Goal: Task Accomplishment & Management: Complete application form

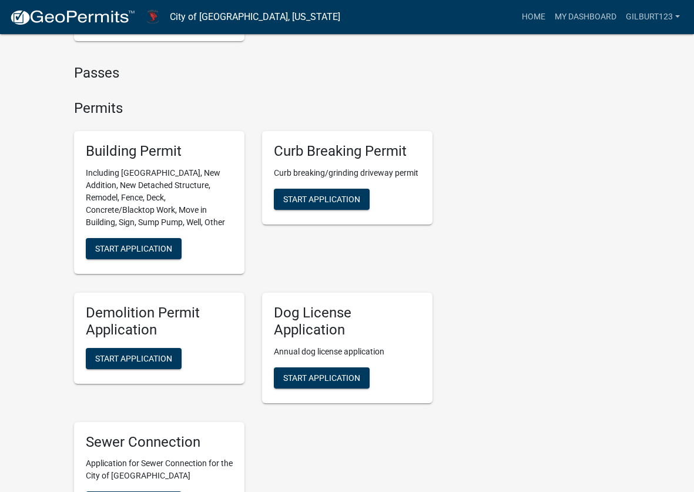
scroll to position [411, 0]
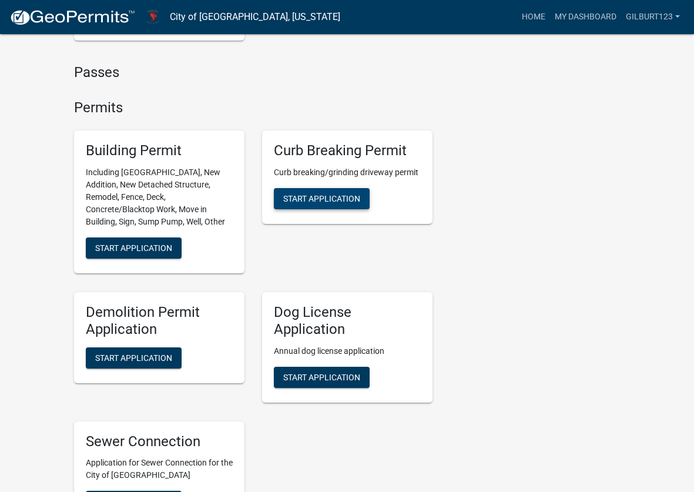
click at [324, 193] on button "Start Application" at bounding box center [322, 198] width 96 height 21
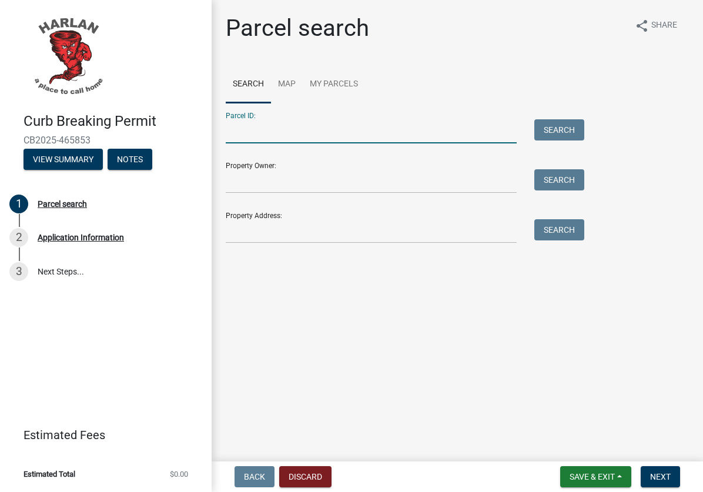
click at [283, 129] on input "Parcel ID:" at bounding box center [371, 131] width 291 height 24
paste input "833102011075"
type input "833102011075"
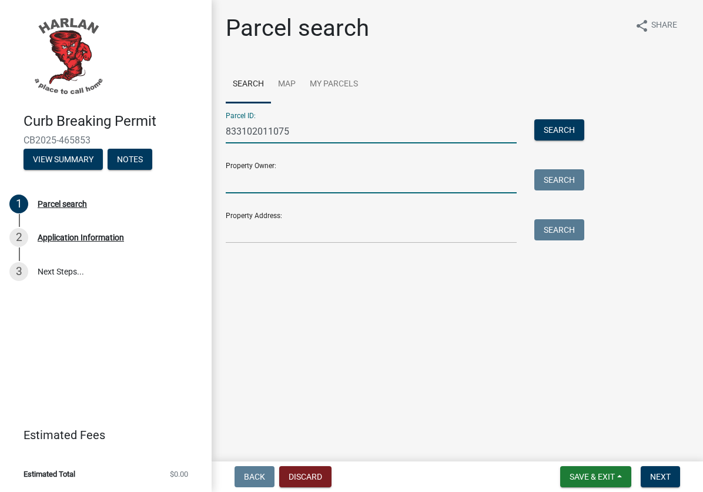
click at [276, 179] on input "Property Owner:" at bounding box center [371, 181] width 291 height 24
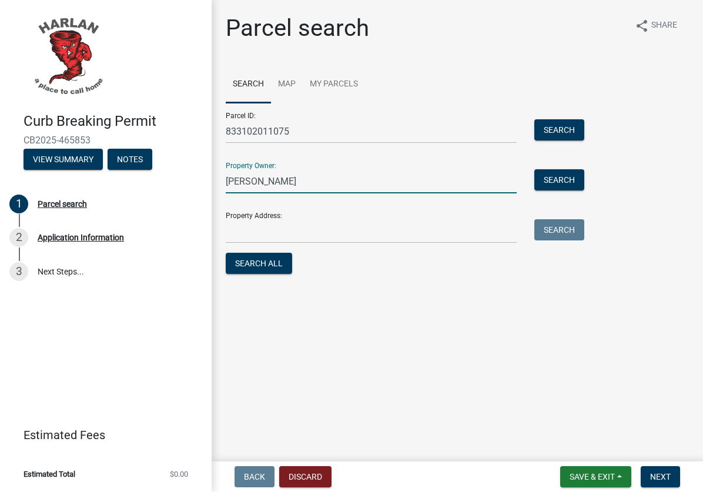
type input "[PERSON_NAME]"
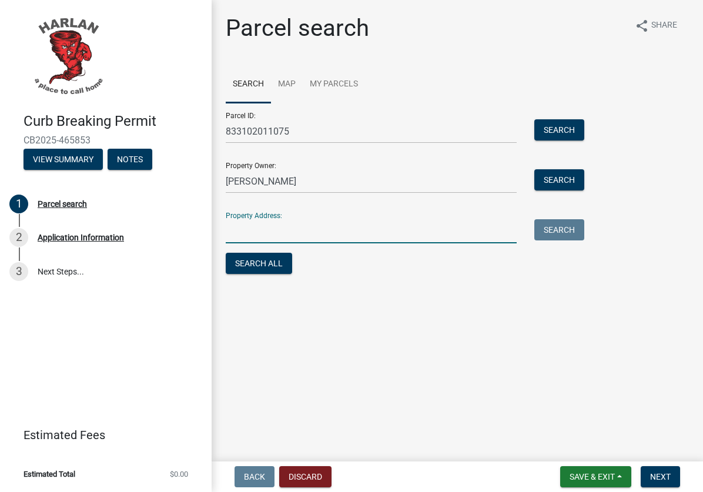
drag, startPoint x: 274, startPoint y: 233, endPoint x: 268, endPoint y: 226, distance: 9.6
click at [268, 228] on input "Property Address:" at bounding box center [371, 231] width 291 height 24
type input "[STREET_ADDRESS]"
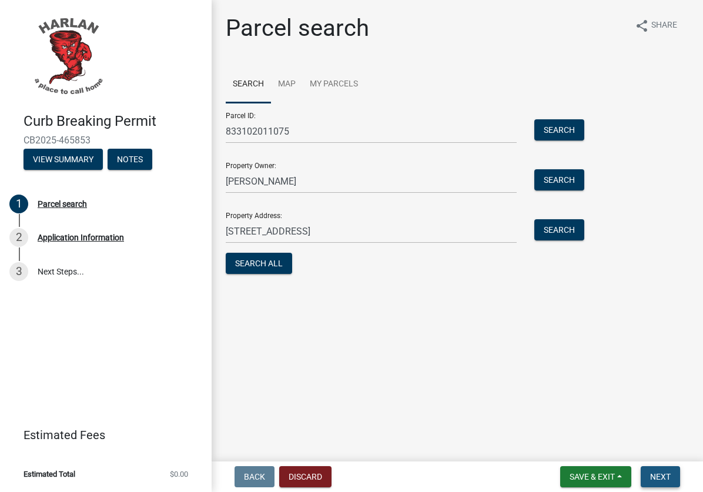
click at [653, 476] on span "Next" at bounding box center [660, 476] width 21 height 9
click at [666, 475] on span "Next" at bounding box center [660, 476] width 21 height 9
click at [261, 266] on button "Search All" at bounding box center [259, 263] width 66 height 21
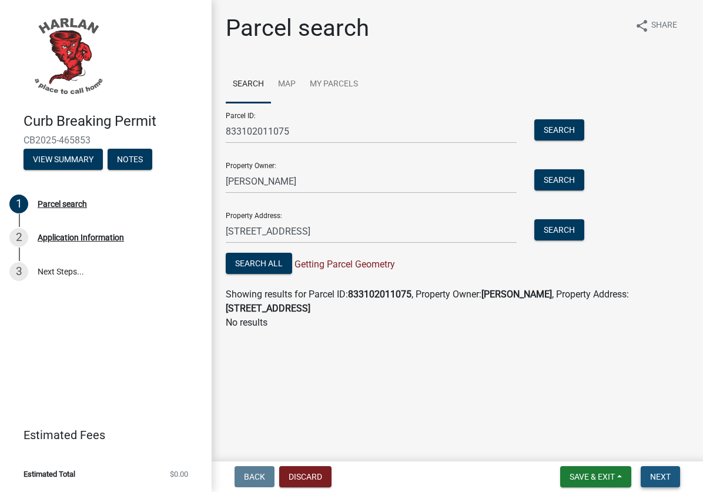
click at [669, 472] on span "Next" at bounding box center [660, 476] width 21 height 9
click at [248, 266] on button "Search All" at bounding box center [259, 263] width 66 height 21
click at [53, 152] on button "View Summary" at bounding box center [62, 159] width 79 height 21
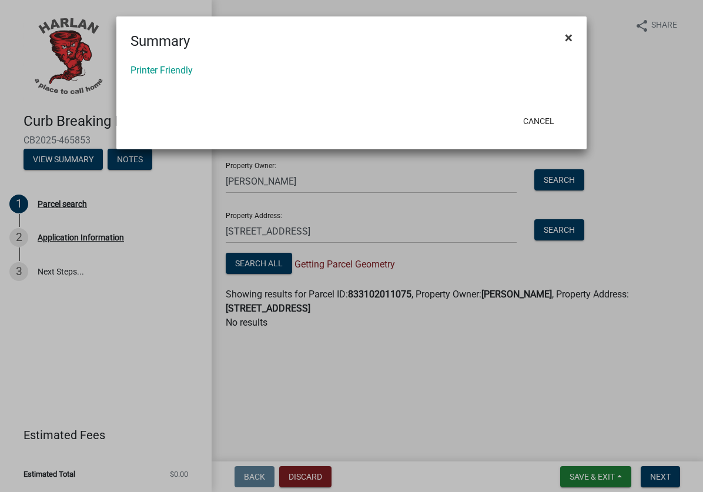
click at [569, 36] on span "×" at bounding box center [569, 37] width 8 height 16
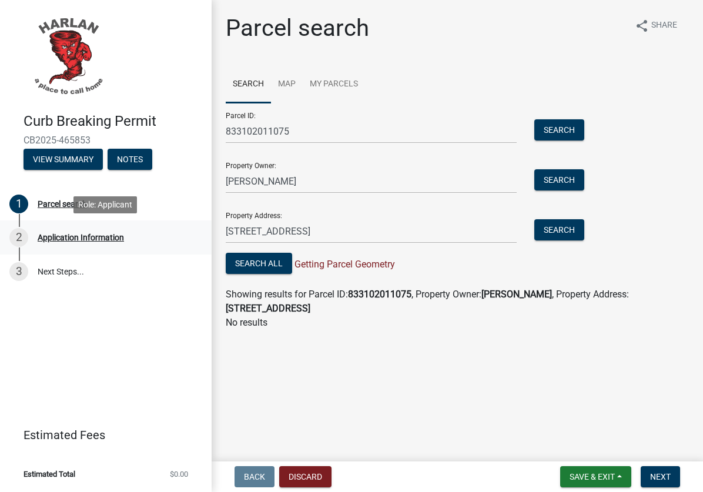
click at [62, 238] on div "Application Information" at bounding box center [81, 237] width 86 height 8
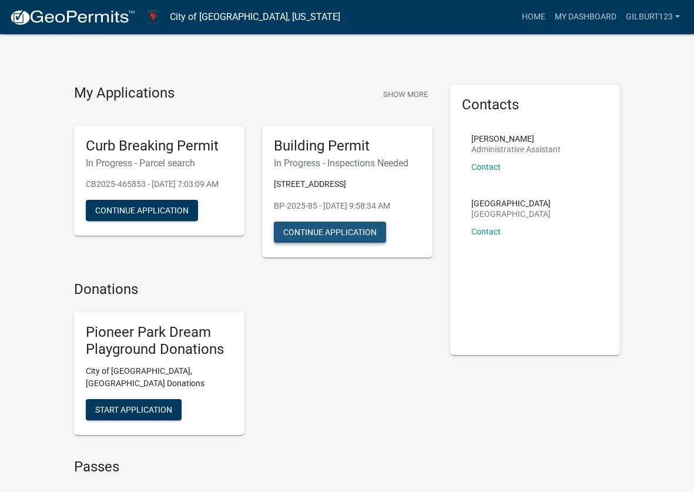
click at [341, 229] on button "Continue Application" at bounding box center [330, 231] width 112 height 21
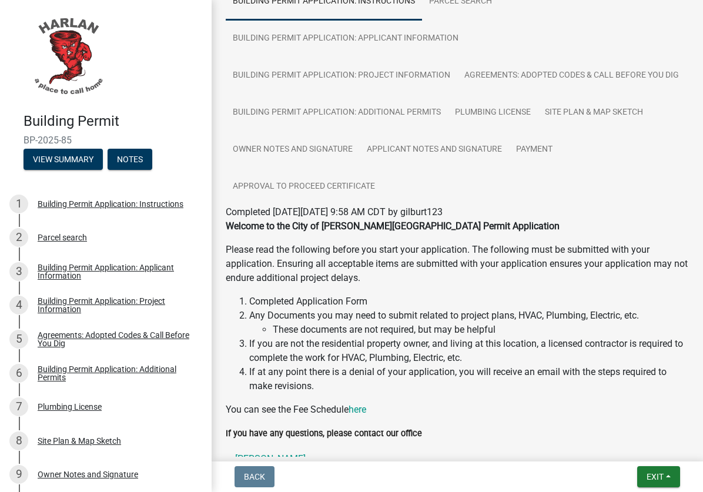
scroll to position [224, 0]
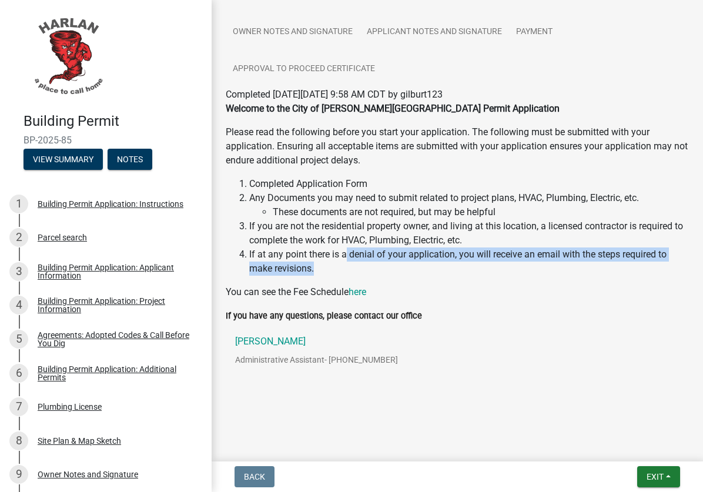
drag, startPoint x: 345, startPoint y: 257, endPoint x: 397, endPoint y: 274, distance: 54.6
click at [397, 274] on li "If at any point there is a denial of your application, you will receive an emai…" at bounding box center [468, 261] width 439 height 28
click at [662, 479] on span "Exit" at bounding box center [654, 476] width 17 height 9
click at [607, 442] on button "Save & Exit" at bounding box center [633, 446] width 94 height 28
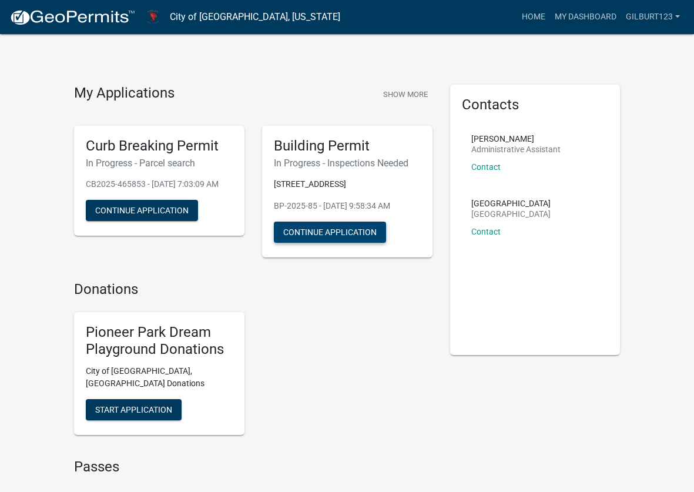
click at [343, 226] on button "Continue Application" at bounding box center [330, 231] width 112 height 21
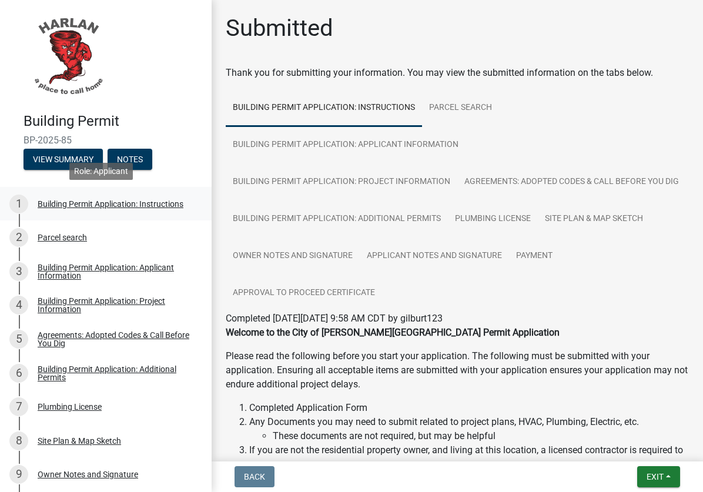
click at [79, 200] on div "Building Permit Application: Instructions" at bounding box center [111, 204] width 146 height 8
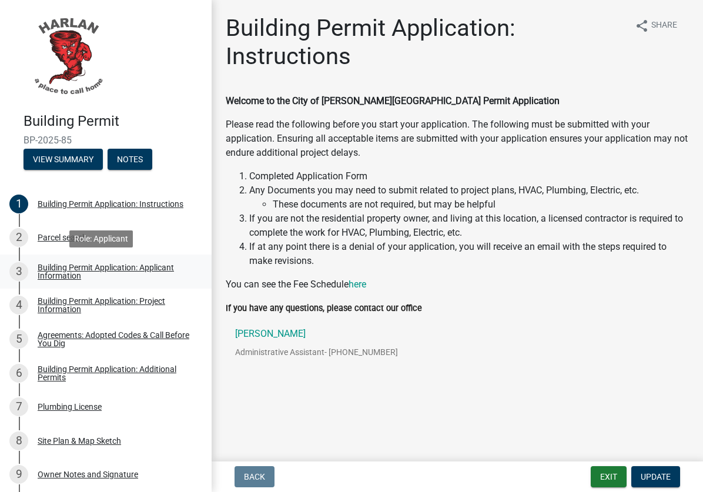
click at [123, 267] on div "Building Permit Application: Applicant Information" at bounding box center [115, 271] width 155 height 16
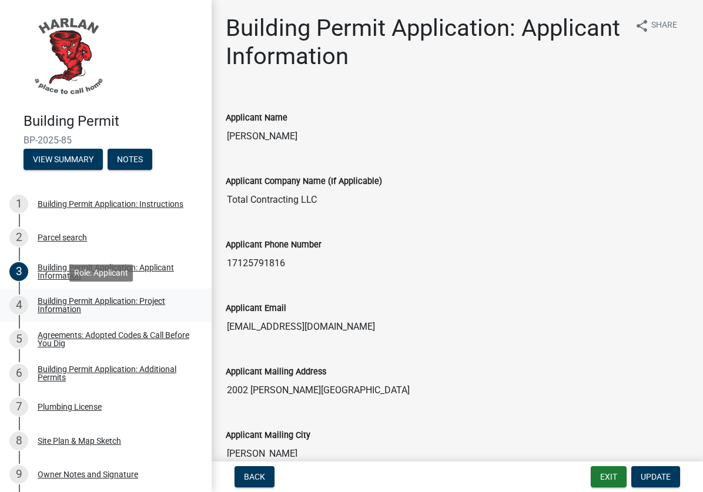
click at [97, 301] on div "Building Permit Application: Project Information" at bounding box center [115, 305] width 155 height 16
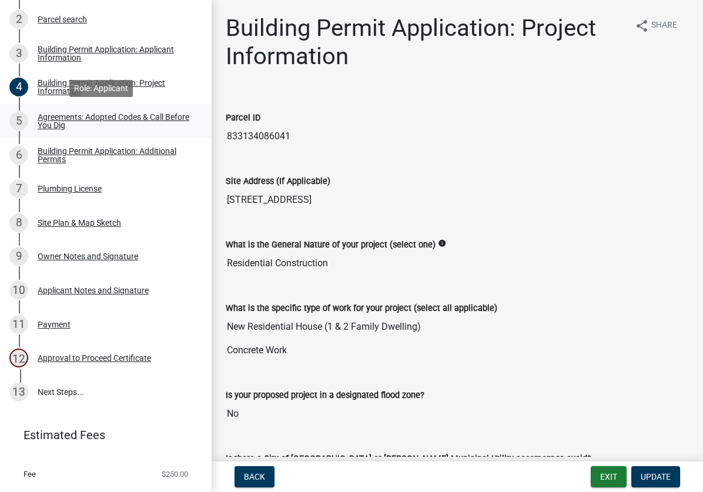
scroll to position [244, 0]
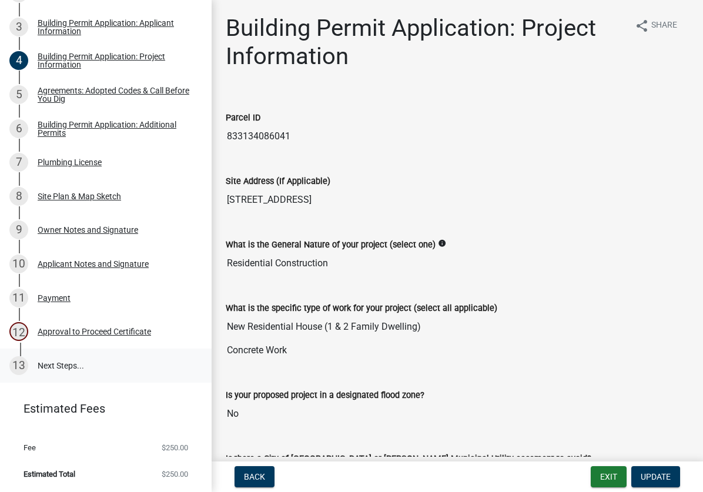
click at [67, 365] on link "13 Next Steps..." at bounding box center [105, 365] width 211 height 34
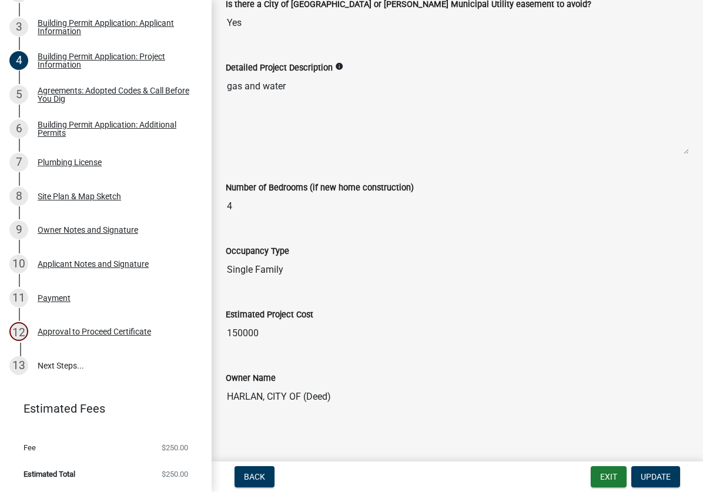
scroll to position [461, 0]
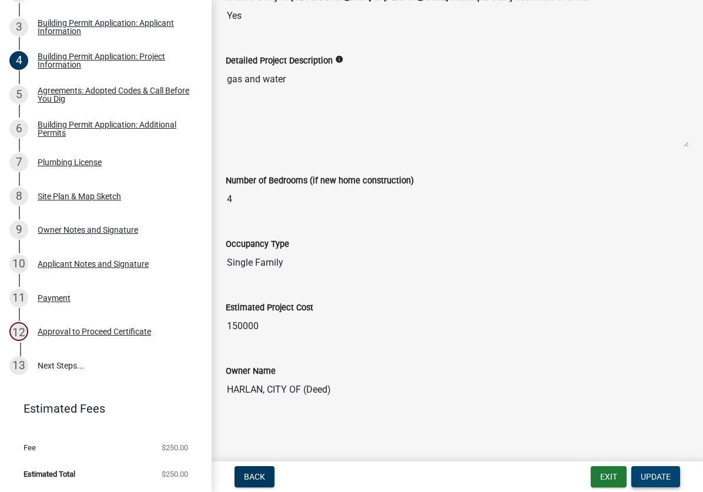
click at [640, 474] on span "Update" at bounding box center [655, 476] width 30 height 9
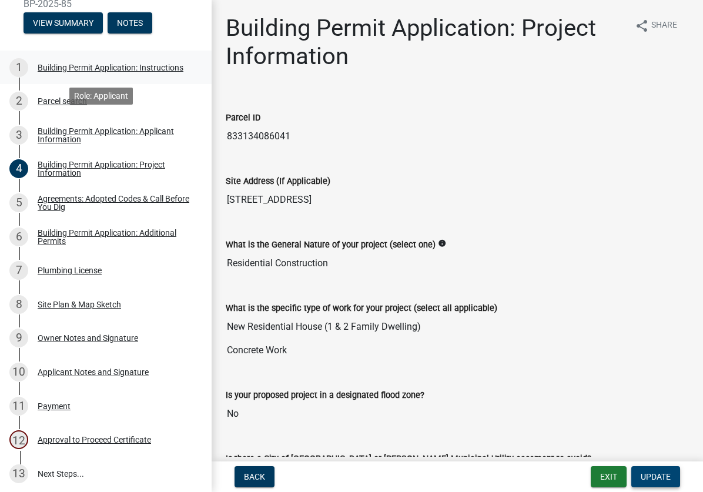
scroll to position [0, 0]
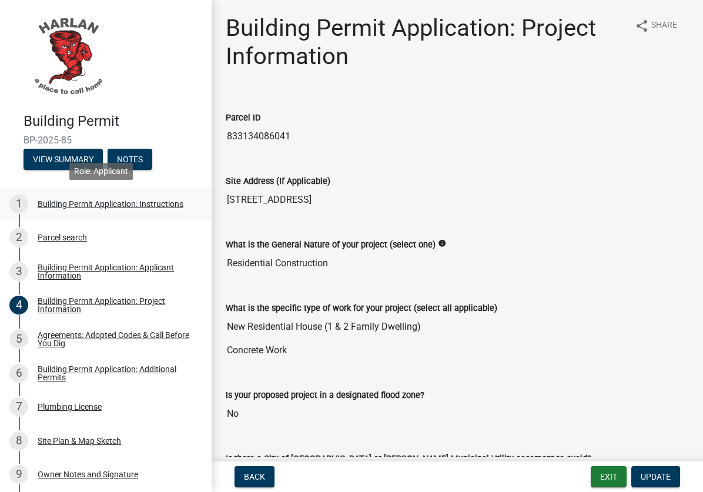
click at [79, 200] on div "Building Permit Application: Instructions" at bounding box center [111, 204] width 146 height 8
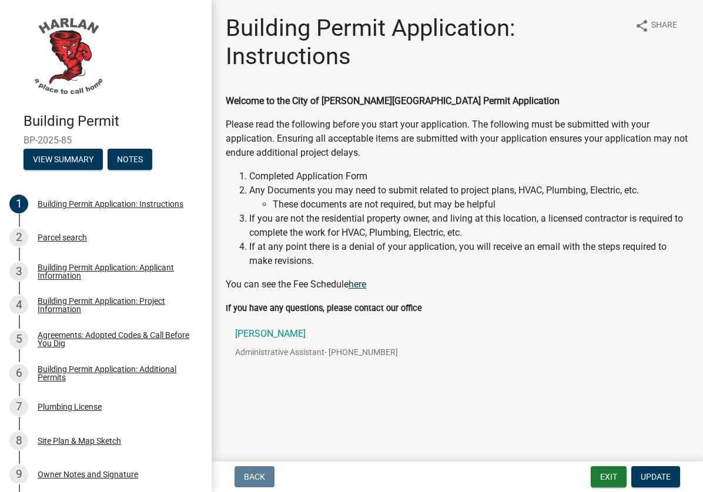
click at [358, 283] on link "here" at bounding box center [357, 283] width 18 height 11
